Goal: Information Seeking & Learning: Learn about a topic

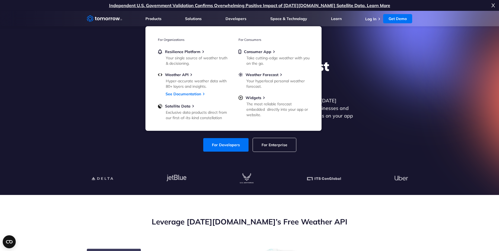
click at [88, 99] on div "Explore the World’s Best Weather API Get reliable and precise weather data thro…" at bounding box center [249, 104] width 334 height 115
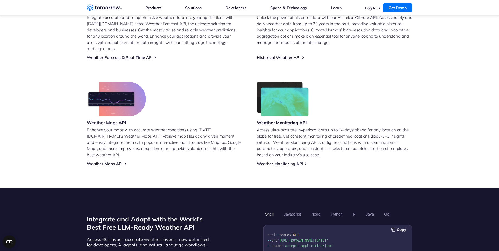
scroll to position [293, 0]
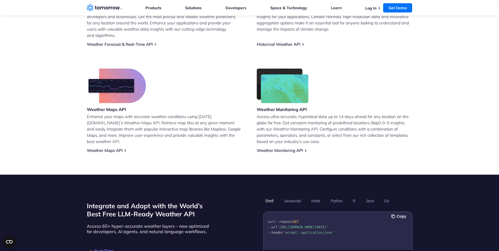
click at [440, 85] on section "Leverage Tomorrow.io’s Free Weather API Weather Forecast & Real-Time API Integr…" at bounding box center [249, 38] width 499 height 273
click at [36, 49] on section "Leverage Tomorrow.io’s Free Weather API Weather Forecast & Real-Time API Integr…" at bounding box center [249, 38] width 499 height 273
click at [31, 53] on section "Leverage Tomorrow.io’s Free Weather API Weather Forecast & Real-Time API Integr…" at bounding box center [249, 38] width 499 height 273
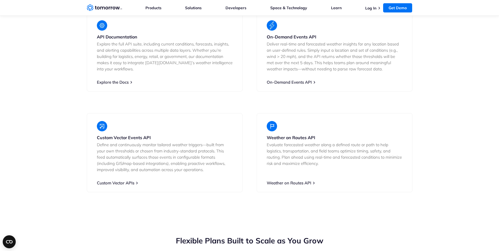
scroll to position [952, 0]
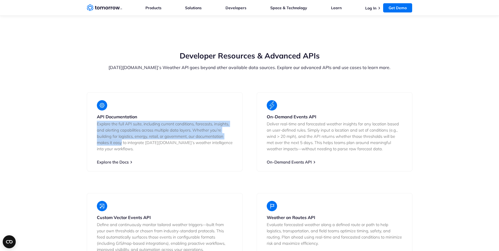
drag, startPoint x: 93, startPoint y: 93, endPoint x: 206, endPoint y: 106, distance: 113.6
click at [215, 107] on div "API Documentation Explore the full API suite, including current conditions, for…" at bounding box center [165, 132] width 156 height 79
click at [71, 105] on section "Developer Resources & Advanced APIs Tomorrow.io’s Weather API goes beyond other…" at bounding box center [249, 161] width 499 height 265
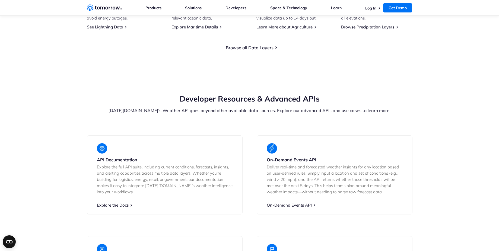
scroll to position [1020, 0]
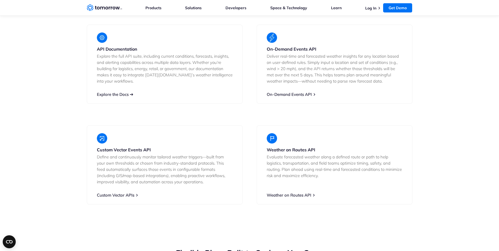
click at [124, 92] on link "Explore the Docs" at bounding box center [113, 94] width 32 height 5
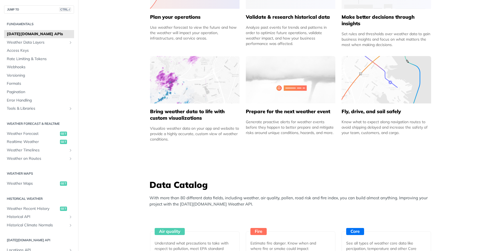
scroll to position [440, 0]
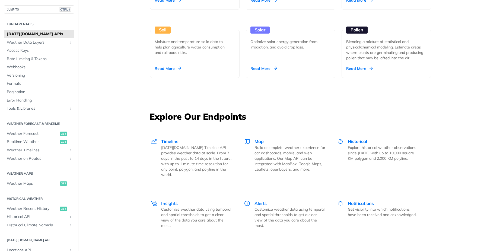
scroll to position [684, 0]
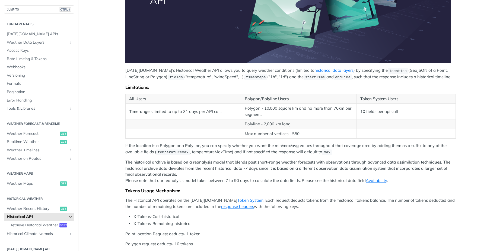
scroll to position [141, 0]
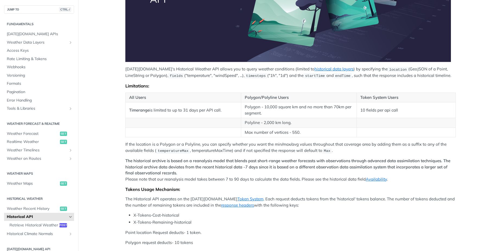
click at [93, 71] on main "JUMP TO CTRL-/ Fundamentals [DATE][DOMAIN_NAME] APIs Weather Data Layers Core P…" at bounding box center [251, 106] width 503 height 436
click at [93, 66] on main "JUMP TO CTRL-/ Fundamentals [DATE][DOMAIN_NAME] APIs Weather Data Layers Core P…" at bounding box center [251, 106] width 503 height 436
click at [93, 51] on main "JUMP TO CTRL-/ Fundamentals [DATE][DOMAIN_NAME] APIs Weather Data Layers Core P…" at bounding box center [251, 106] width 503 height 436
click at [104, 54] on main "JUMP TO CTRL-/ Fundamentals [DATE][DOMAIN_NAME] APIs Weather Data Layers Core P…" at bounding box center [251, 106] width 503 height 436
drag, startPoint x: 224, startPoint y: 111, endPoint x: 149, endPoint y: 110, distance: 74.9
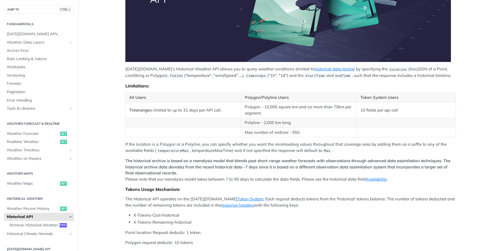
click at [149, 110] on td "Timerange is limited to up to 31 days per API call." at bounding box center [184, 111] width 116 height 16
click at [221, 110] on td "Timerange is limited to up to 31 days per API call." at bounding box center [184, 111] width 116 height 16
drag, startPoint x: 95, startPoint y: 39, endPoint x: 103, endPoint y: 48, distance: 11.7
click at [95, 39] on main "JUMP TO CTRL-/ Fundamentals [DATE][DOMAIN_NAME] APIs Weather Data Layers Core P…" at bounding box center [251, 106] width 503 height 436
drag, startPoint x: 473, startPoint y: 46, endPoint x: 437, endPoint y: 57, distance: 37.5
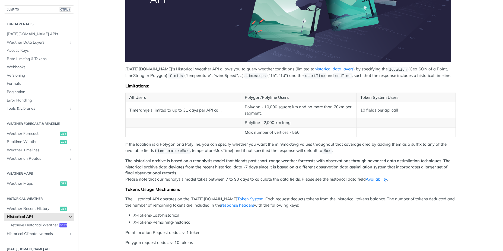
click at [474, 46] on main "JUMP TO CTRL-/ Fundamentals [DATE][DOMAIN_NAME] APIs Weather Data Layers Core P…" at bounding box center [251, 106] width 503 height 436
click at [97, 31] on main "JUMP TO CTRL-/ Fundamentals [DATE][DOMAIN_NAME] APIs Weather Data Layers Core P…" at bounding box center [251, 106] width 503 height 436
click at [475, 60] on main "JUMP TO CTRL-/ Fundamentals [DATE][DOMAIN_NAME] APIs Weather Data Layers Core P…" at bounding box center [251, 106] width 503 height 436
drag, startPoint x: 93, startPoint y: 46, endPoint x: 91, endPoint y: 36, distance: 10.8
click at [93, 46] on main "JUMP TO CTRL-/ Fundamentals [DATE][DOMAIN_NAME] APIs Weather Data Layers Core P…" at bounding box center [251, 106] width 503 height 436
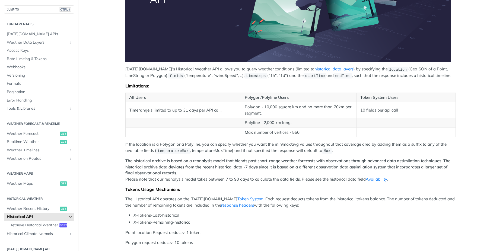
drag, startPoint x: 91, startPoint y: 36, endPoint x: 93, endPoint y: 31, distance: 5.2
click at [91, 36] on main "JUMP TO CTRL-/ Fundamentals [DATE][DOMAIN_NAME] APIs Weather Data Layers Core P…" at bounding box center [251, 106] width 503 height 436
click at [93, 28] on main "JUMP TO CTRL-/ Fundamentals [DATE][DOMAIN_NAME] APIs Weather Data Layers Core P…" at bounding box center [251, 106] width 503 height 436
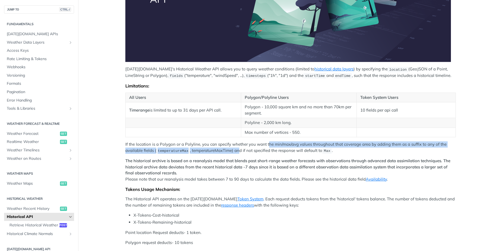
drag, startPoint x: 270, startPoint y: 145, endPoint x: 237, endPoint y: 151, distance: 33.5
click at [237, 151] on p "If the location is a Polygon or a Polyline, you can specify whether you want th…" at bounding box center [290, 148] width 330 height 12
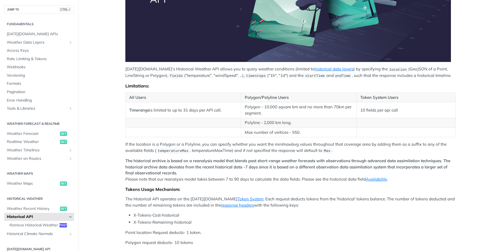
click at [239, 151] on p "If the location is a Polygon or a Polyline, you can specify whether you want th…" at bounding box center [290, 148] width 330 height 12
drag, startPoint x: 235, startPoint y: 151, endPoint x: 319, endPoint y: 152, distance: 84.1
click at [319, 152] on p "If the location is a Polygon or a Polyline, you can specify whether you want th…" at bounding box center [290, 148] width 330 height 12
click at [297, 152] on p "If the location is a Polygon or a Polyline, you can specify whether you want th…" at bounding box center [290, 148] width 330 height 12
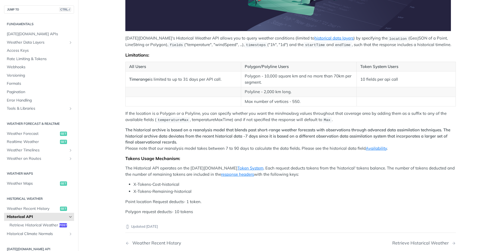
scroll to position [190, 0]
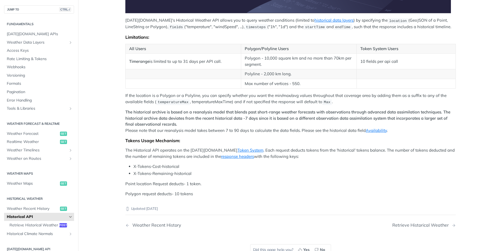
click at [97, 116] on main "JUMP TO CTRL-/ Fundamentals [DATE][DOMAIN_NAME] APIs Weather Data Layers Core P…" at bounding box center [251, 57] width 503 height 436
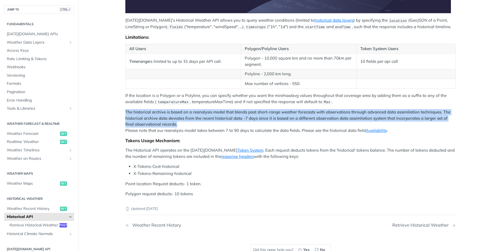
drag, startPoint x: 116, startPoint y: 113, endPoint x: 156, endPoint y: 119, distance: 40.9
click at [192, 125] on article "Historical API Tomorrow.io's Historical Weather API allows you to query weather…" at bounding box center [290, 57] width 347 height 436
click at [108, 113] on main "JUMP TO CTRL-/ Fundamentals [DATE][DOMAIN_NAME] APIs Weather Data Layers Core P…" at bounding box center [251, 57] width 503 height 436
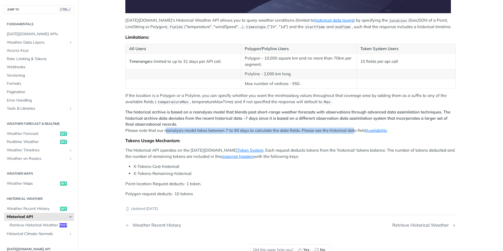
drag, startPoint x: 163, startPoint y: 129, endPoint x: 344, endPoint y: 130, distance: 180.7
click at [351, 130] on p "The historical archive is based on a reanalysis model that blends past short-ra…" at bounding box center [290, 121] width 330 height 24
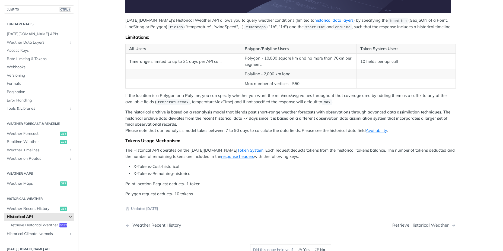
click at [274, 127] on p "The historical archive is based on a reanalysis model that blends past short-ra…" at bounding box center [290, 121] width 330 height 24
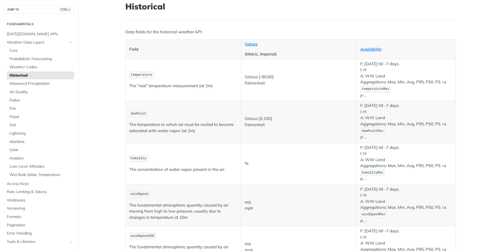
scroll to position [49, 0]
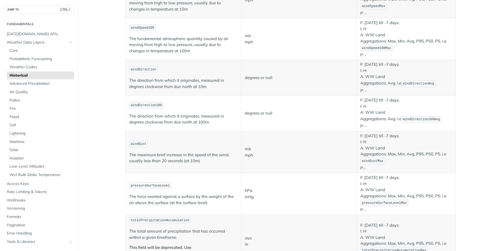
scroll to position [391, 0]
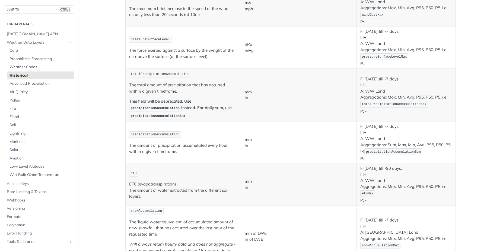
click at [92, 60] on main "JUMP TO CTRL-/ Fundamentals [DATE][DOMAIN_NAME] APIs Weather Data Layers Core P…" at bounding box center [251, 221] width 503 height 1167
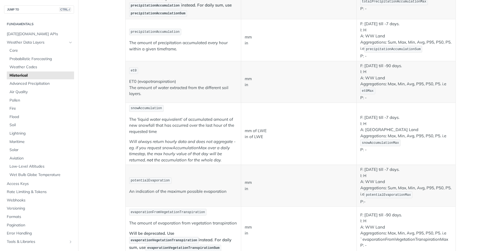
scroll to position [537, 0]
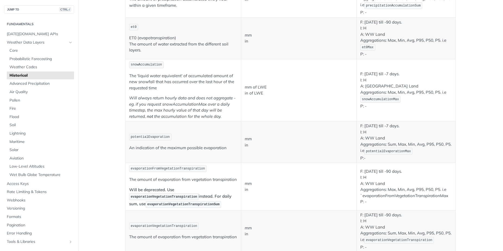
click at [97, 80] on main "JUMP TO CTRL-/ Fundamentals [DATE][DOMAIN_NAME] APIs Weather Data Layers Core P…" at bounding box center [251, 75] width 503 height 1167
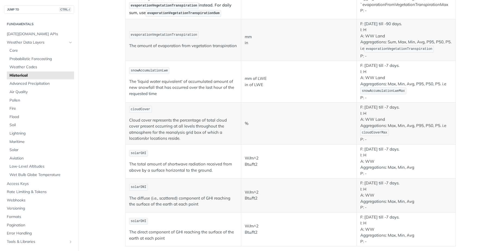
scroll to position [781, 0]
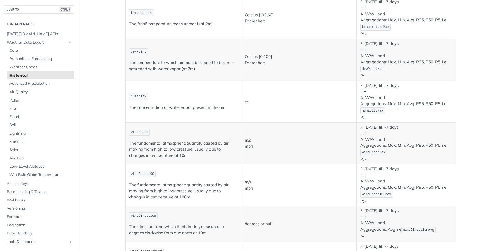
scroll to position [0, 0]
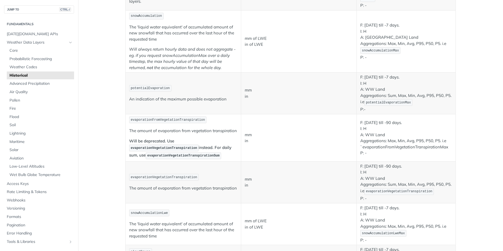
scroll to position [879, 0]
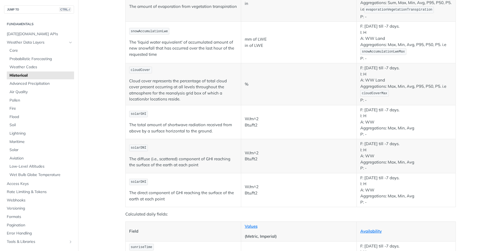
scroll to position [781, 0]
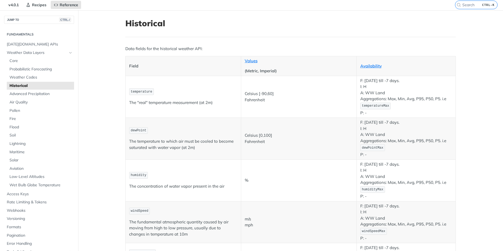
scroll to position [0, 0]
